Goal: Check status: Check status

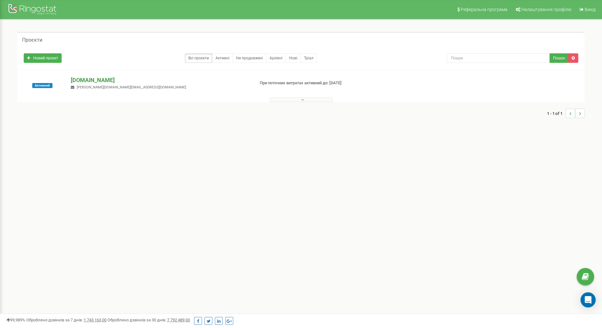
click at [95, 78] on p "[DOMAIN_NAME]" at bounding box center [160, 80] width 179 height 8
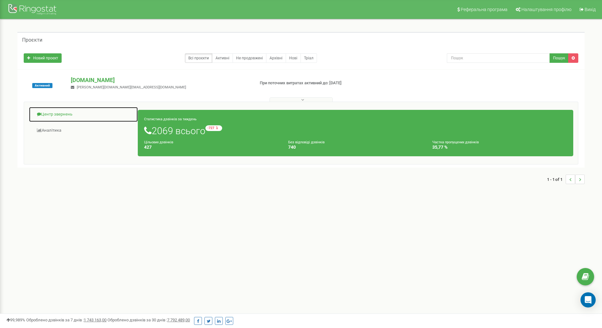
click at [72, 115] on link "Центр звернень" at bounding box center [83, 114] width 109 height 15
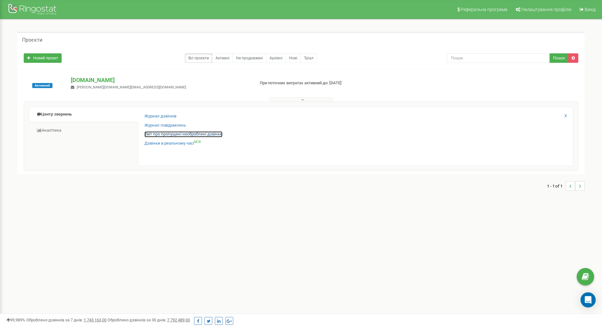
click at [153, 135] on link "Звіт про пропущені необроблені дзвінки" at bounding box center [183, 134] width 78 height 6
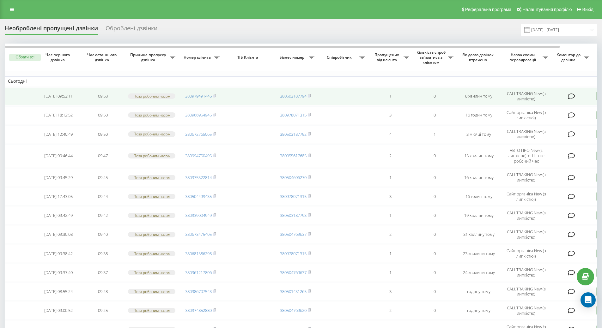
click at [45, 96] on td "[DATE] 09:53:11" at bounding box center [58, 97] width 44 height 18
click at [90, 94] on td "09:53" at bounding box center [103, 97] width 44 height 18
drag, startPoint x: 90, startPoint y: 94, endPoint x: 72, endPoint y: 95, distance: 17.4
click at [72, 95] on td "2025-09-20 09:53:11" at bounding box center [58, 97] width 44 height 18
click at [71, 94] on td "2025-09-20 09:53:11" at bounding box center [58, 97] width 44 height 18
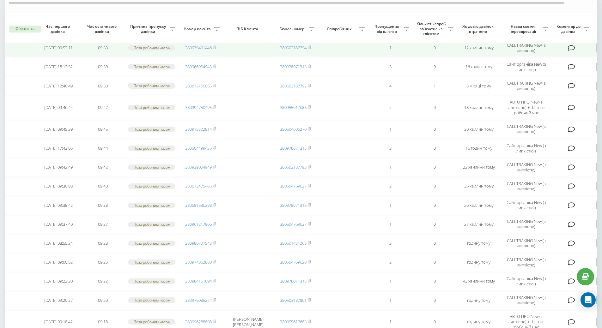
scroll to position [63, 0]
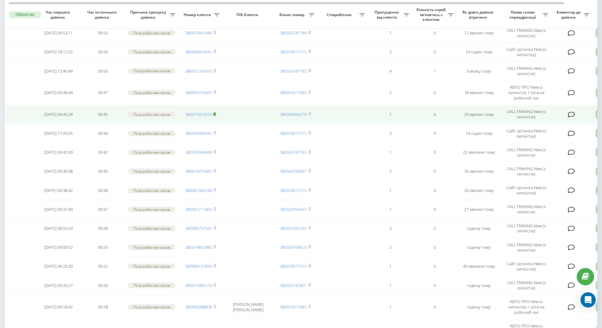
click at [216, 113] on icon at bounding box center [215, 114] width 2 height 3
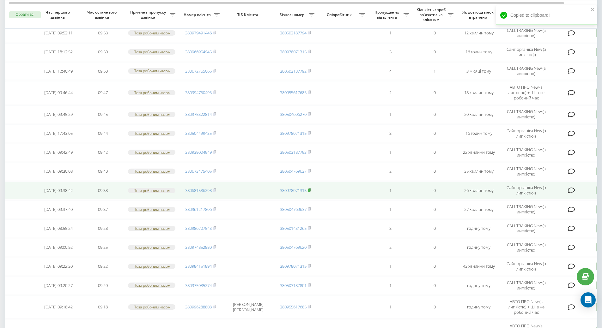
click at [310, 192] on span at bounding box center [309, 191] width 3 height 6
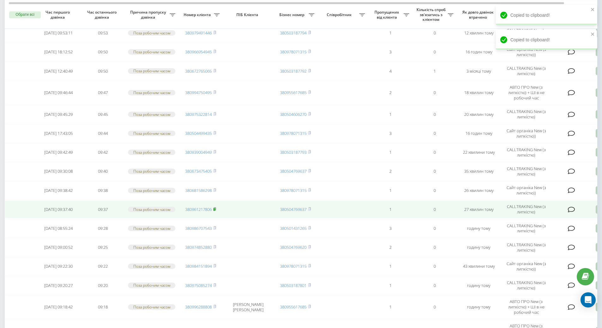
click at [214, 209] on rect at bounding box center [214, 209] width 2 height 3
